Goal: Book appointment/travel/reservation

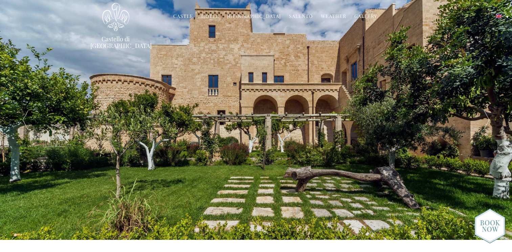
click at [481, 129] on div at bounding box center [486, 120] width 51 height 240
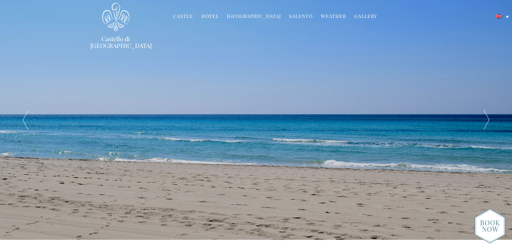
click at [485, 125] on div at bounding box center [486, 120] width 51 height 240
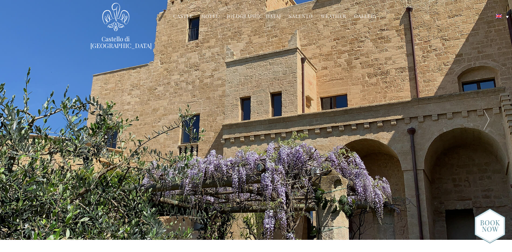
click at [485, 125] on div at bounding box center [486, 120] width 51 height 240
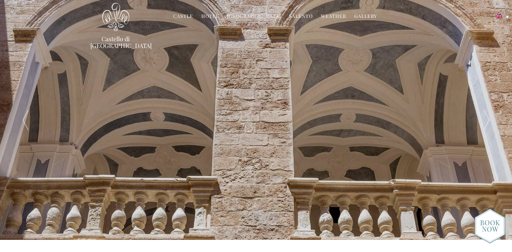
click at [485, 125] on div at bounding box center [486, 120] width 51 height 240
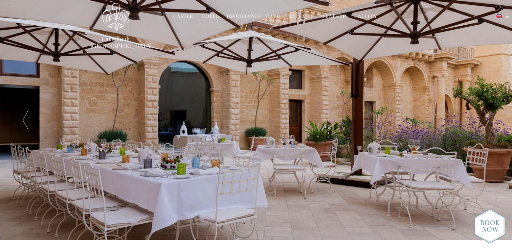
click at [485, 125] on div at bounding box center [486, 120] width 51 height 240
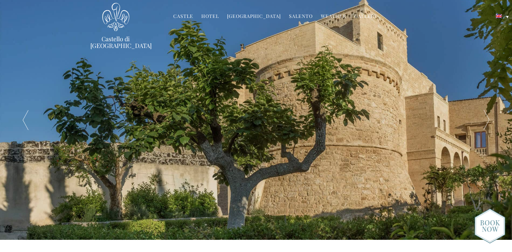
click at [485, 125] on div at bounding box center [486, 120] width 51 height 240
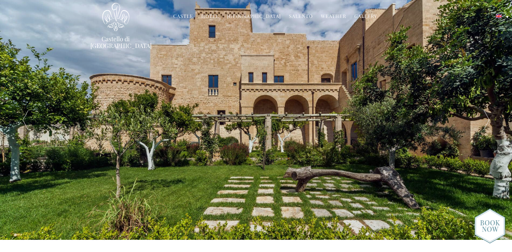
click at [485, 125] on div at bounding box center [486, 120] width 51 height 240
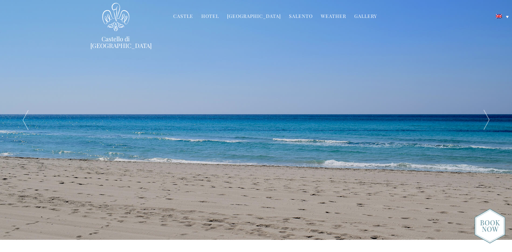
click at [485, 125] on div at bounding box center [486, 120] width 51 height 240
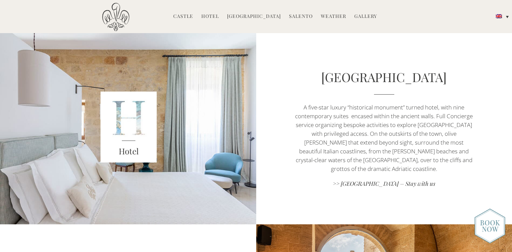
scroll to position [311, 0]
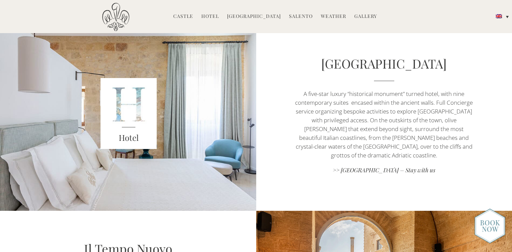
click at [201, 144] on div "Hotel" at bounding box center [128, 115] width 179 height 192
click at [129, 115] on img at bounding box center [128, 113] width 56 height 71
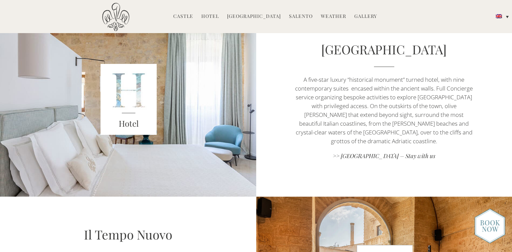
scroll to position [325, 0]
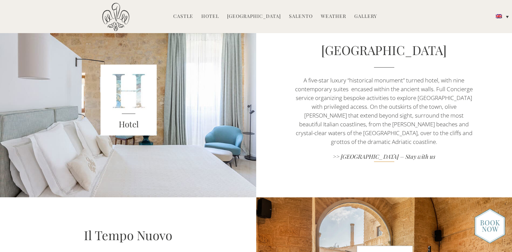
click at [356, 155] on link ">> [GEOGRAPHIC_DATA] – Stay with us" at bounding box center [383, 157] width 179 height 9
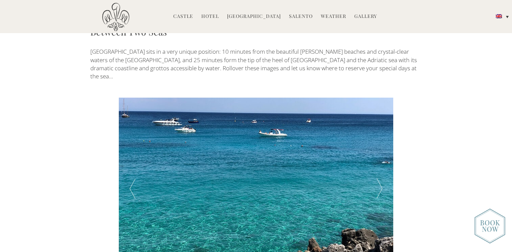
scroll to position [1150, 0]
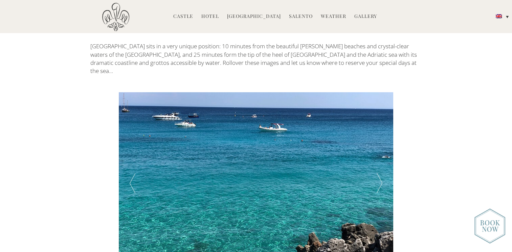
click at [384, 129] on div at bounding box center [379, 183] width 27 height 183
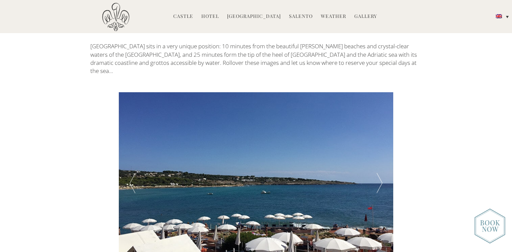
click at [384, 129] on div at bounding box center [379, 183] width 27 height 183
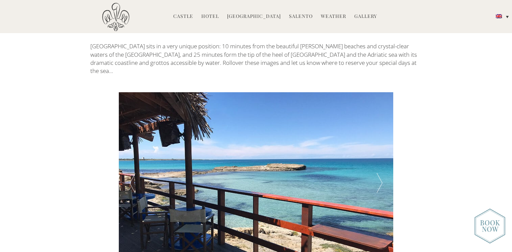
click at [384, 129] on div at bounding box center [379, 183] width 27 height 183
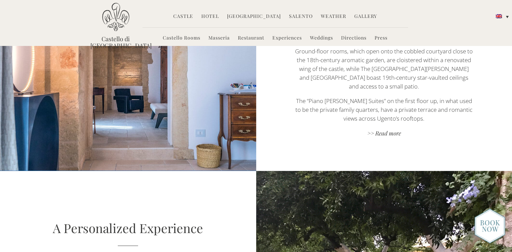
scroll to position [460, 0]
click at [394, 130] on link ">> Read more" at bounding box center [383, 134] width 179 height 9
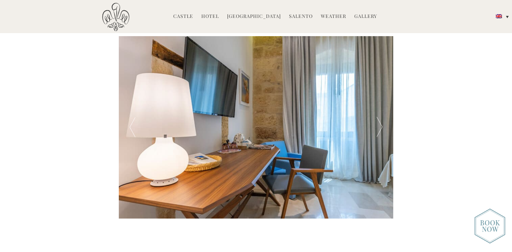
scroll to position [230, 0]
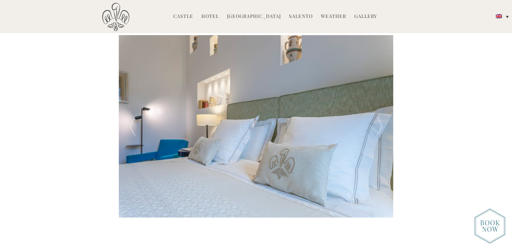
click at [381, 130] on div at bounding box center [379, 126] width 27 height 183
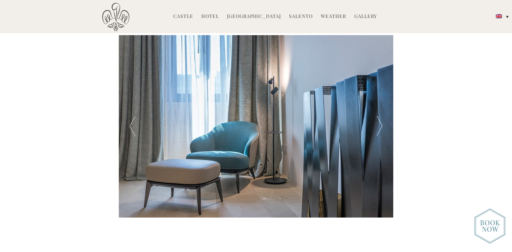
click at [381, 130] on div at bounding box center [379, 126] width 27 height 183
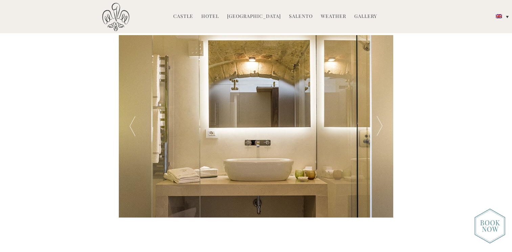
click at [381, 130] on div at bounding box center [379, 126] width 27 height 183
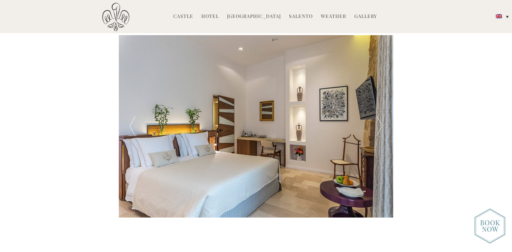
click at [381, 130] on div at bounding box center [379, 126] width 27 height 183
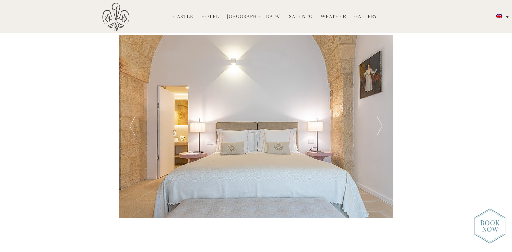
click at [381, 130] on div at bounding box center [379, 126] width 27 height 183
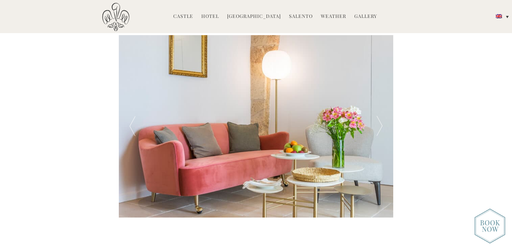
click at [381, 130] on div at bounding box center [379, 126] width 27 height 183
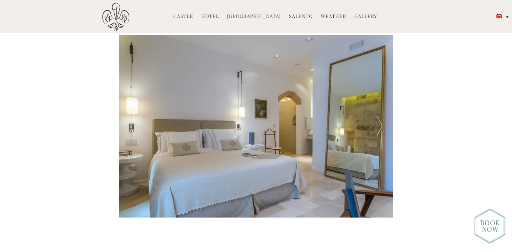
click at [381, 130] on div at bounding box center [379, 126] width 27 height 183
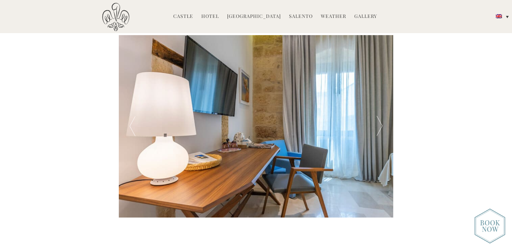
click at [381, 130] on div at bounding box center [379, 126] width 27 height 183
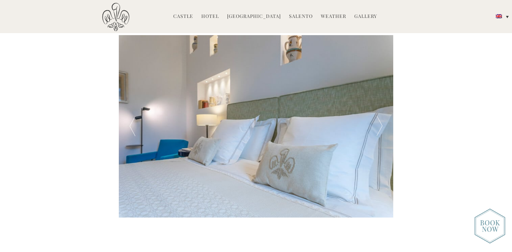
click at [381, 130] on div at bounding box center [379, 126] width 27 height 183
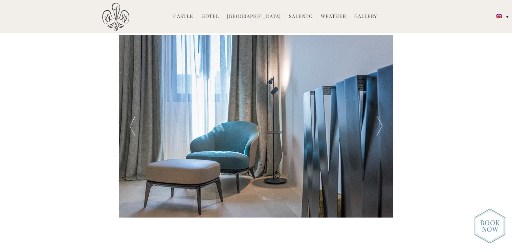
click at [381, 130] on div at bounding box center [379, 126] width 27 height 183
